Goal: Check status: Check status

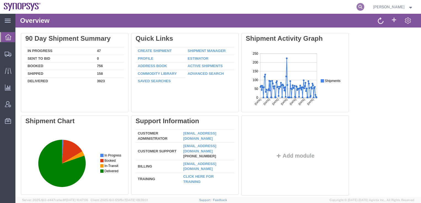
click at [364, 6] on icon at bounding box center [360, 7] width 8 height 8
paste input "56607251"
type input "56607251"
